Goal: Task Accomplishment & Management: Complete application form

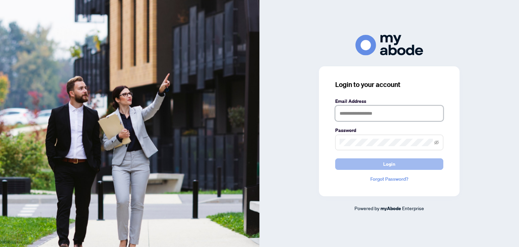
type input "**********"
click at [347, 161] on button "Login" at bounding box center [389, 163] width 108 height 11
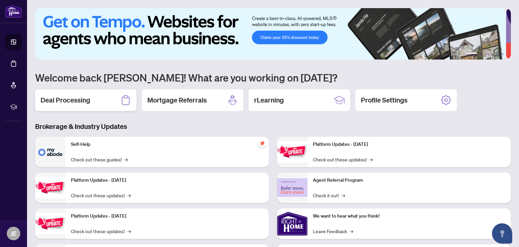
click at [81, 96] on h2 "Deal Processing" at bounding box center [66, 99] width 50 height 9
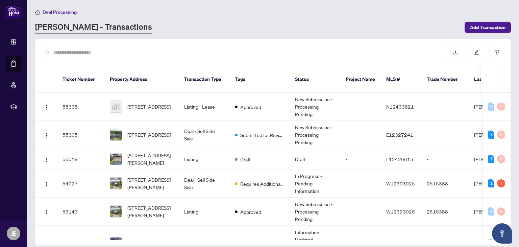
click at [114, 52] on input "text" at bounding box center [244, 52] width 383 height 7
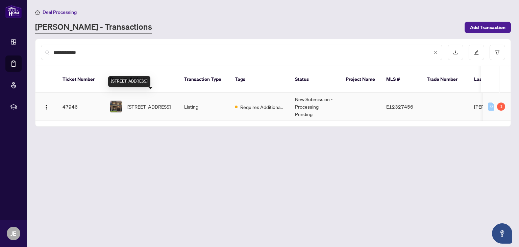
type input "**********"
click at [153, 103] on span "[STREET_ADDRESS]" at bounding box center [148, 106] width 43 height 7
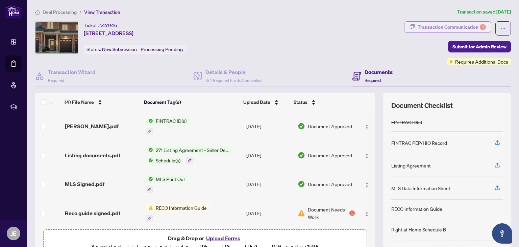
click at [467, 26] on div "Transaction Communication 1" at bounding box center [451, 27] width 68 height 11
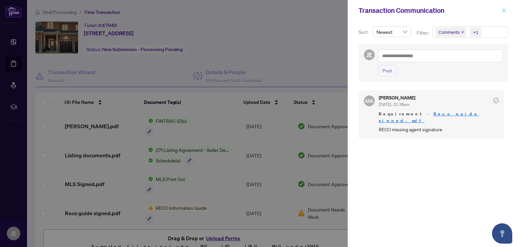
click at [501, 11] on icon "close" at bounding box center [503, 10] width 5 height 5
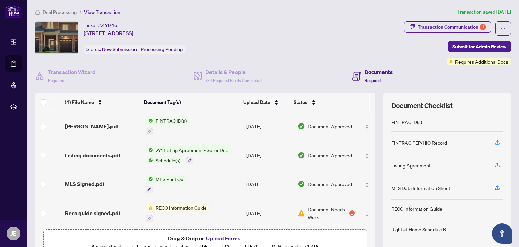
scroll to position [2, 0]
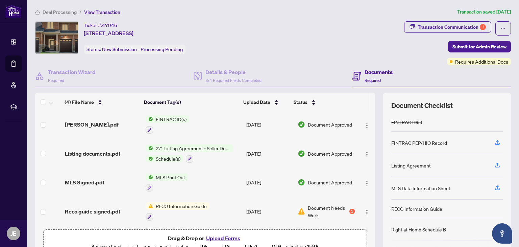
click at [236, 237] on button "Upload Forms" at bounding box center [223, 237] width 38 height 9
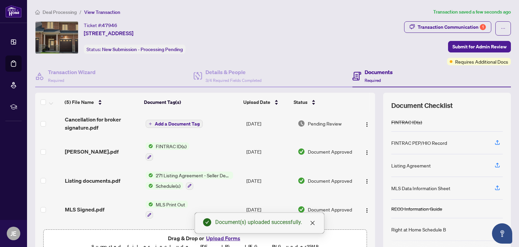
click at [220, 233] on div "Document(s) uploaded successfully." at bounding box center [260, 222] width 130 height 21
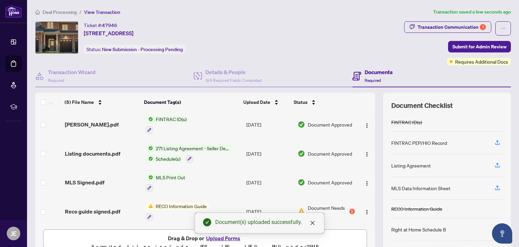
scroll to position [0, 0]
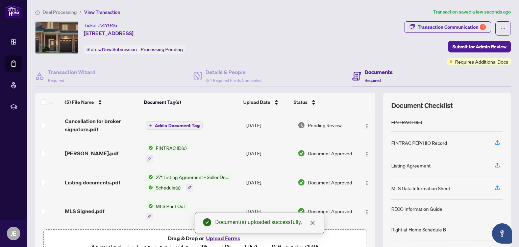
click at [171, 121] on button "Add a Document Tag" at bounding box center [174, 125] width 57 height 8
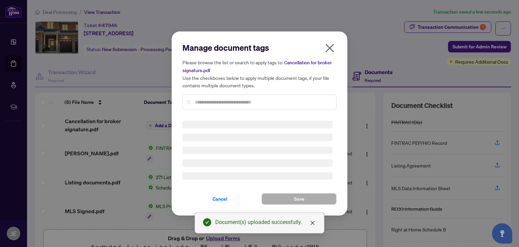
click at [210, 101] on input "text" at bounding box center [263, 101] width 136 height 7
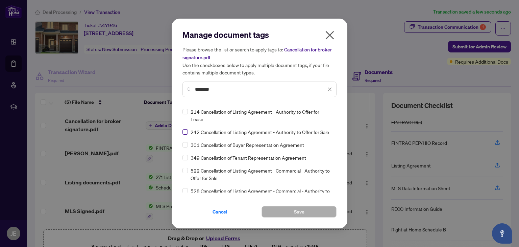
type input "********"
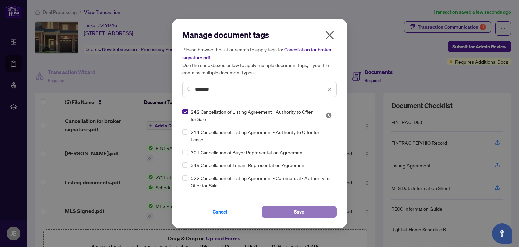
click at [277, 215] on button "Save" at bounding box center [298, 211] width 75 height 11
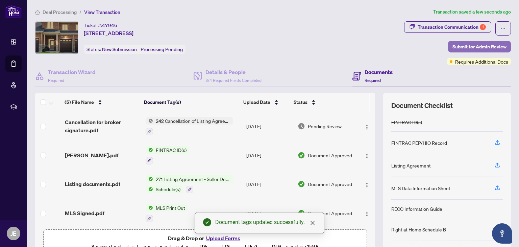
click at [455, 45] on span "Submit for Admin Review" at bounding box center [479, 46] width 54 height 11
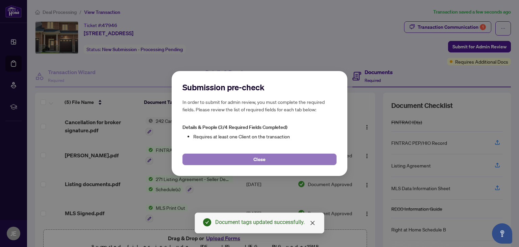
click at [267, 157] on button "Close" at bounding box center [259, 158] width 154 height 11
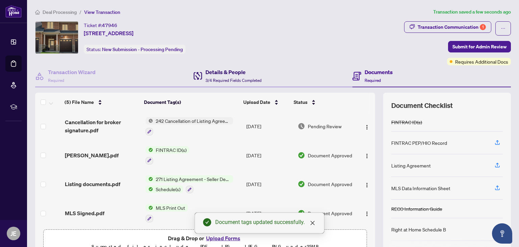
click at [235, 75] on h4 "Details & People" at bounding box center [233, 72] width 56 height 8
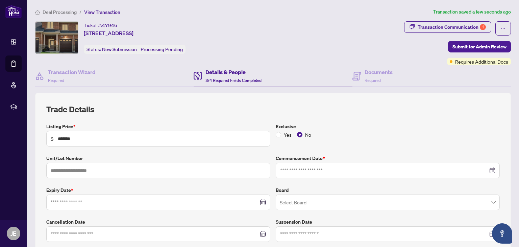
type input "**********"
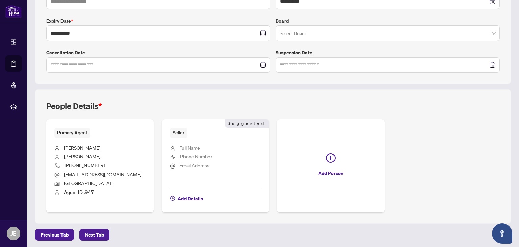
click at [185, 202] on div "Seller Suggested Full Name Phone Number Email Address Add Details Suggested" at bounding box center [215, 165] width 107 height 93
click at [185, 194] on span "Add Details" at bounding box center [190, 198] width 25 height 11
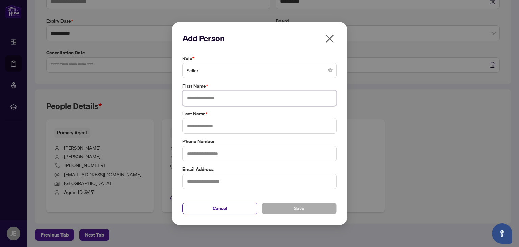
click at [222, 97] on input "text" at bounding box center [259, 98] width 154 height 16
type input "*****"
click at [219, 126] on input "text" at bounding box center [259, 126] width 154 height 16
type input "****"
click at [286, 207] on button "Save" at bounding box center [298, 207] width 75 height 11
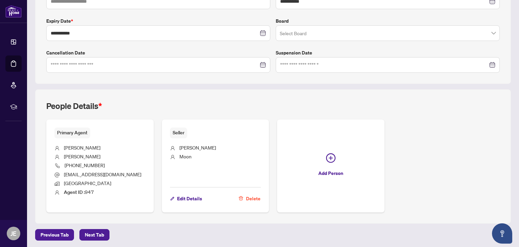
scroll to position [0, 0]
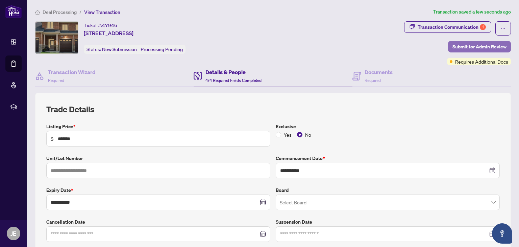
click at [467, 45] on span "Submit for Admin Review" at bounding box center [479, 46] width 54 height 11
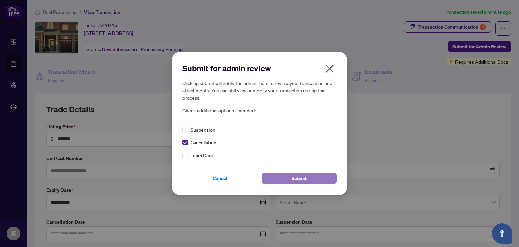
click at [297, 181] on span "Submit" at bounding box center [298, 178] width 15 height 11
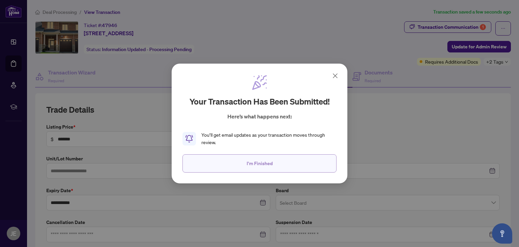
click at [292, 159] on button "I'm Finished" at bounding box center [259, 163] width 154 height 18
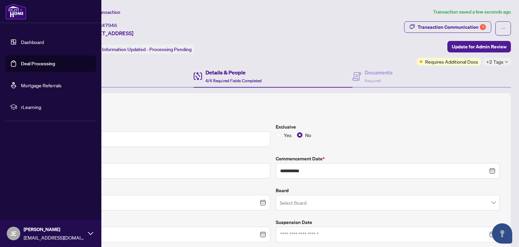
click at [33, 63] on link "Deal Processing" at bounding box center [38, 63] width 34 height 6
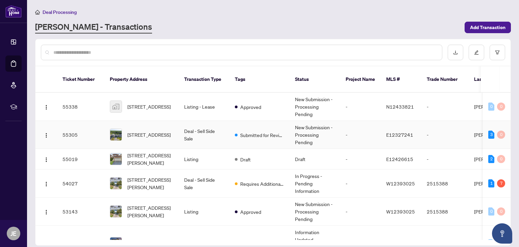
click at [404, 131] on td "E12327241" at bounding box center [401, 135] width 41 height 28
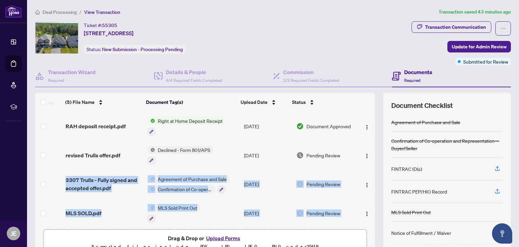
drag, startPoint x: 367, startPoint y: 140, endPoint x: 363, endPoint y: 201, distance: 61.3
click at [363, 201] on tbody "(5) File Name Document Tag(s) Upload Date Status RAH deposit receipt.pdf Right …" at bounding box center [205, 183] width 340 height 145
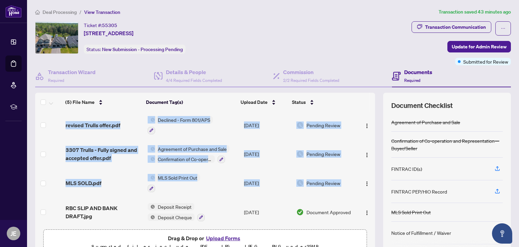
drag, startPoint x: 367, startPoint y: 207, endPoint x: 365, endPoint y: 173, distance: 34.2
click at [365, 173] on tbody "(5) File Name Document Tag(s) Upload Date Status RAH deposit receipt.pdf Right …" at bounding box center [205, 153] width 340 height 145
click at [235, 237] on button "Upload Forms" at bounding box center [223, 237] width 38 height 9
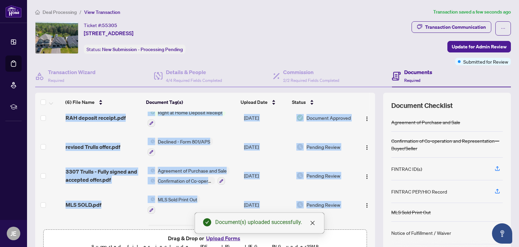
scroll to position [52, 0]
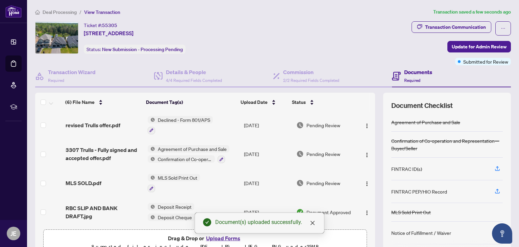
click at [207, 190] on td "MLS Sold Print Out" at bounding box center [193, 182] width 96 height 29
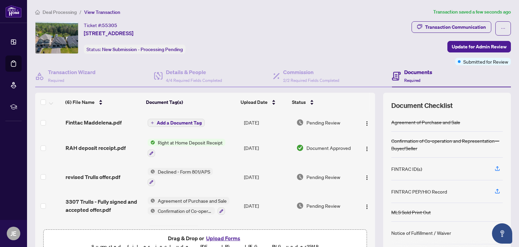
click at [183, 121] on span "Add a Document Tag" at bounding box center [179, 122] width 45 height 5
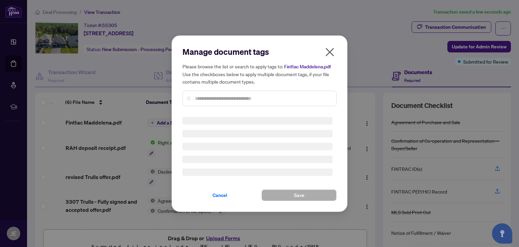
click at [221, 98] on input "text" at bounding box center [263, 98] width 136 height 7
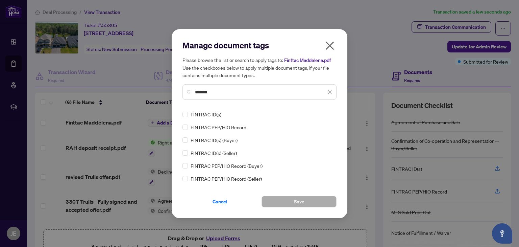
type input "*******"
click at [287, 199] on button "Save" at bounding box center [298, 201] width 75 height 11
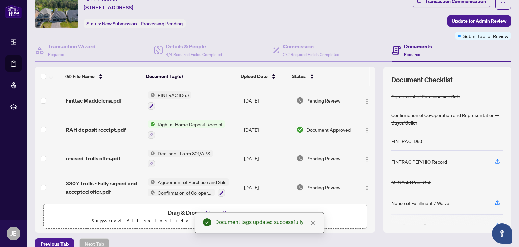
scroll to position [35, 0]
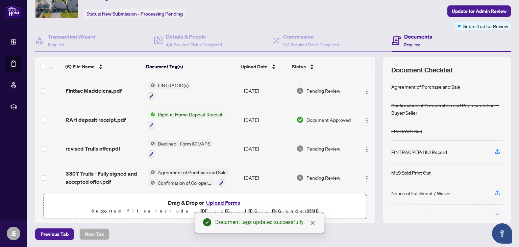
click at [490, 214] on div "Document Checklist Agreement of Purchase and Sale Confirmation of Co-operation …" at bounding box center [447, 139] width 128 height 165
click at [492, 211] on div at bounding box center [446, 209] width 111 height 11
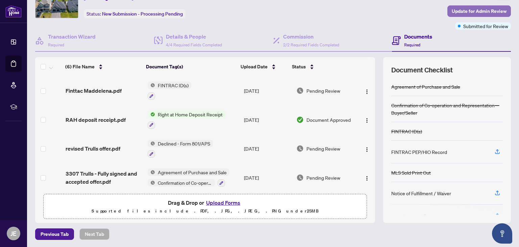
click at [459, 9] on span "Update for Admin Review" at bounding box center [479, 11] width 55 height 11
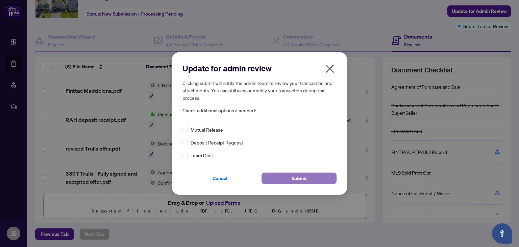
click at [284, 173] on button "Submit" at bounding box center [298, 177] width 75 height 11
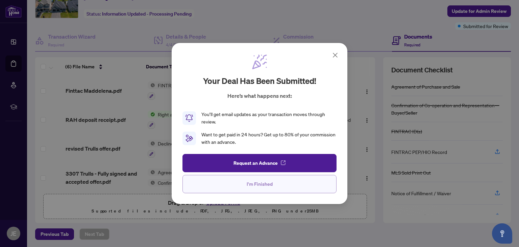
click at [247, 188] on span "I'm Finished" at bounding box center [260, 183] width 26 height 11
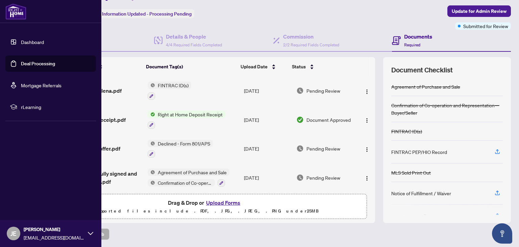
click at [21, 40] on link "Dashboard" at bounding box center [32, 42] width 23 height 6
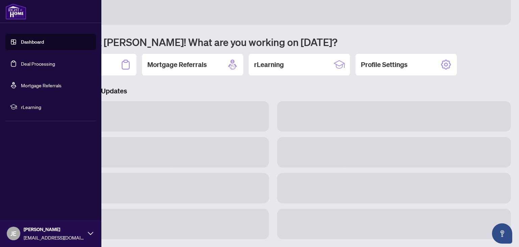
scroll to position [35, 0]
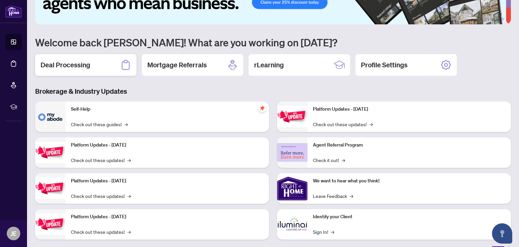
click at [72, 64] on h2 "Deal Processing" at bounding box center [66, 64] width 50 height 9
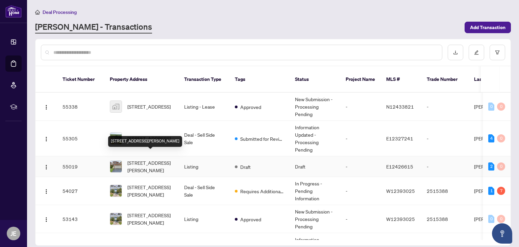
click at [143, 159] on span "41 Steele Valley Crt, Whitby, Ontario L1R 2M3, Canada" at bounding box center [150, 166] width 46 height 15
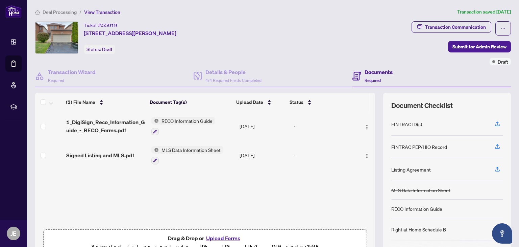
scroll to position [35, 0]
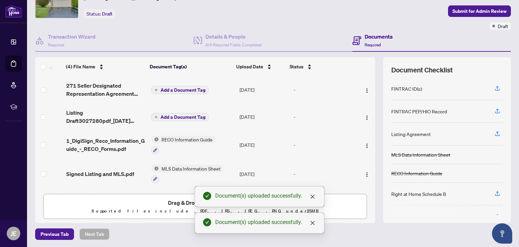
click at [180, 87] on span "Add a Document Tag" at bounding box center [182, 89] width 45 height 5
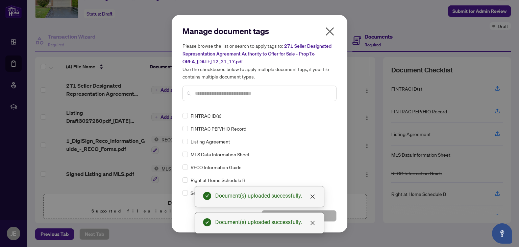
click at [201, 92] on input "text" at bounding box center [263, 92] width 136 height 7
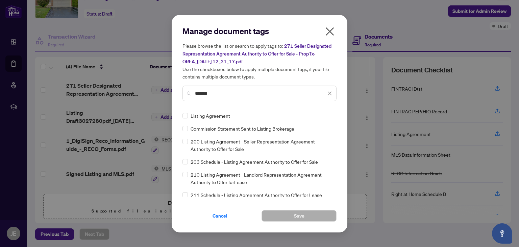
type input "*******"
click at [316, 212] on button "Save" at bounding box center [298, 215] width 75 height 11
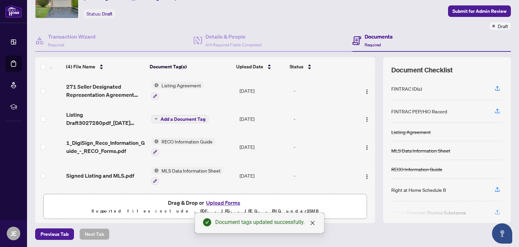
click at [185, 117] on span "Add a Document Tag" at bounding box center [182, 119] width 45 height 5
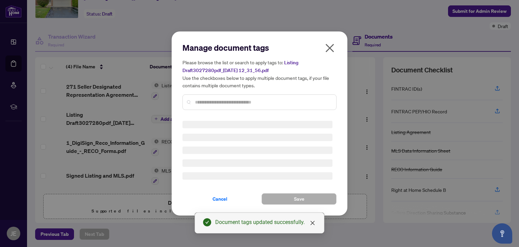
click at [192, 104] on div "Manage document tags Please browse the list or search to apply tags to: Listing…" at bounding box center [259, 123] width 154 height 162
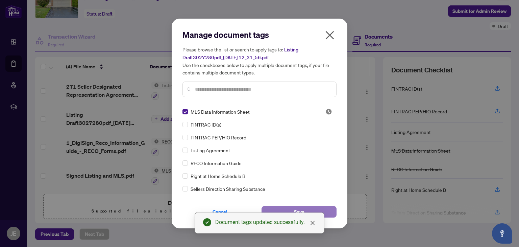
click at [324, 212] on button "Save" at bounding box center [298, 211] width 75 height 11
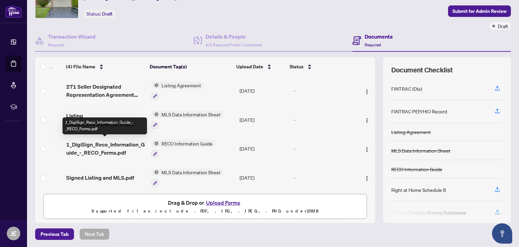
click at [96, 146] on span "1_DigiSign_Reco_Information_Guide_-_RECO_Forms.pdf" at bounding box center [105, 148] width 79 height 16
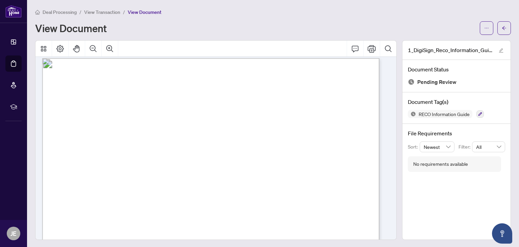
scroll to position [5378, 0]
click at [126, 26] on div "View Document" at bounding box center [255, 28] width 440 height 11
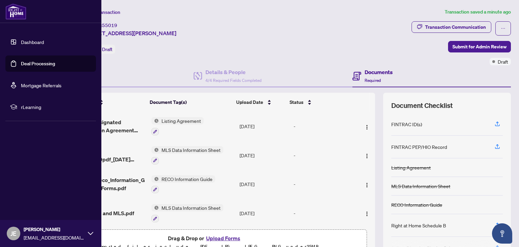
click at [38, 41] on link "Dashboard" at bounding box center [32, 42] width 23 height 6
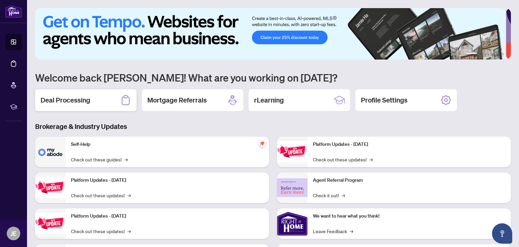
click at [73, 94] on div "Deal Processing" at bounding box center [85, 100] width 101 height 22
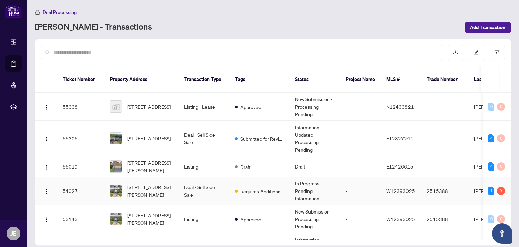
click at [395, 187] on span "W12393025" at bounding box center [400, 190] width 29 height 6
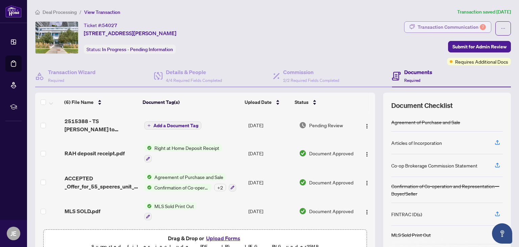
click at [465, 26] on div "Transaction Communication 7" at bounding box center [451, 27] width 68 height 11
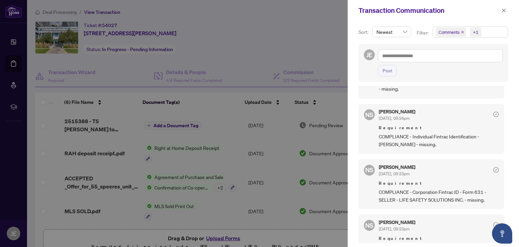
scroll to position [204, 0]
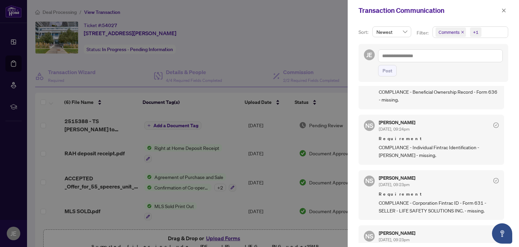
click at [208, 109] on div at bounding box center [259, 123] width 519 height 247
click at [502, 12] on icon "close" at bounding box center [504, 10] width 4 height 4
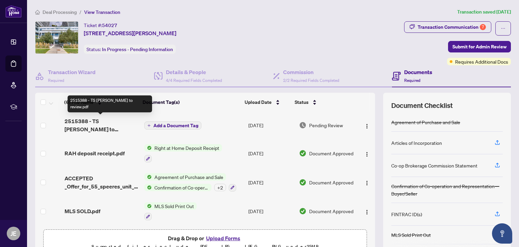
click at [101, 121] on span "2515388 - TS Jillian to review.pdf" at bounding box center [102, 125] width 74 height 16
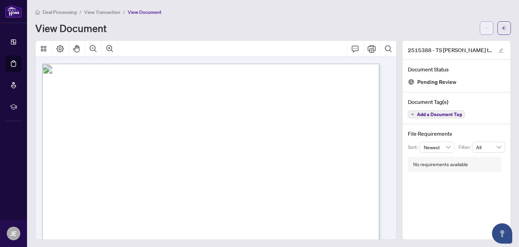
click at [484, 27] on icon "ellipsis" at bounding box center [486, 28] width 5 height 5
click at [459, 41] on span "Download" at bounding box center [456, 42] width 51 height 7
click at [484, 26] on icon "ellipsis" at bounding box center [486, 28] width 5 height 5
click at [440, 17] on div "Deal Processing / View Transaction / View Document View Document" at bounding box center [272, 21] width 475 height 27
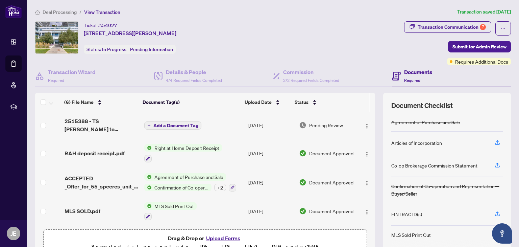
scroll to position [35, 0]
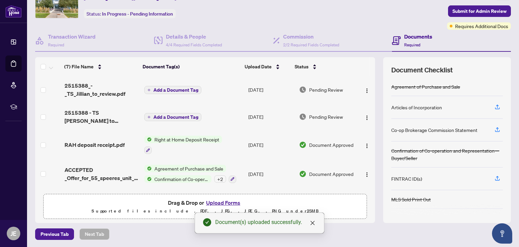
click at [184, 114] on span "Add a Document Tag" at bounding box center [175, 116] width 45 height 5
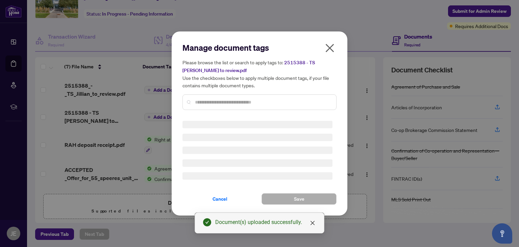
click at [200, 99] on input "text" at bounding box center [263, 101] width 136 height 7
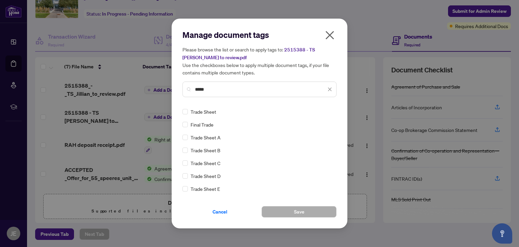
type input "*****"
click at [281, 209] on button "Save" at bounding box center [298, 211] width 75 height 11
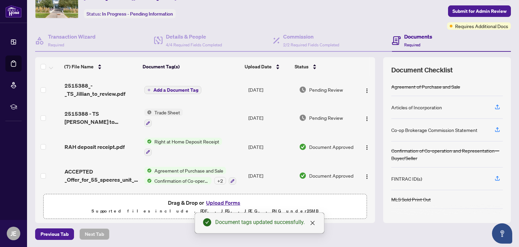
click at [161, 140] on span "Right at Home Deposit Receipt" at bounding box center [187, 140] width 70 height 7
click at [164, 172] on span "Right at Home Deposit Receipt" at bounding box center [185, 172] width 70 height 7
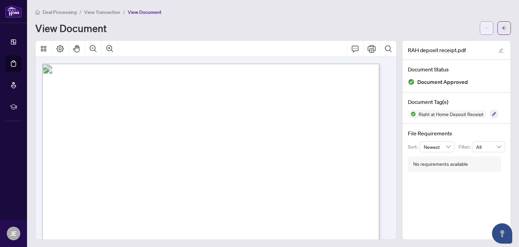
click at [484, 29] on icon "ellipsis" at bounding box center [486, 28] width 5 height 5
click at [455, 44] on span "Download" at bounding box center [456, 42] width 51 height 7
